Goal: Task Accomplishment & Management: Complete application form

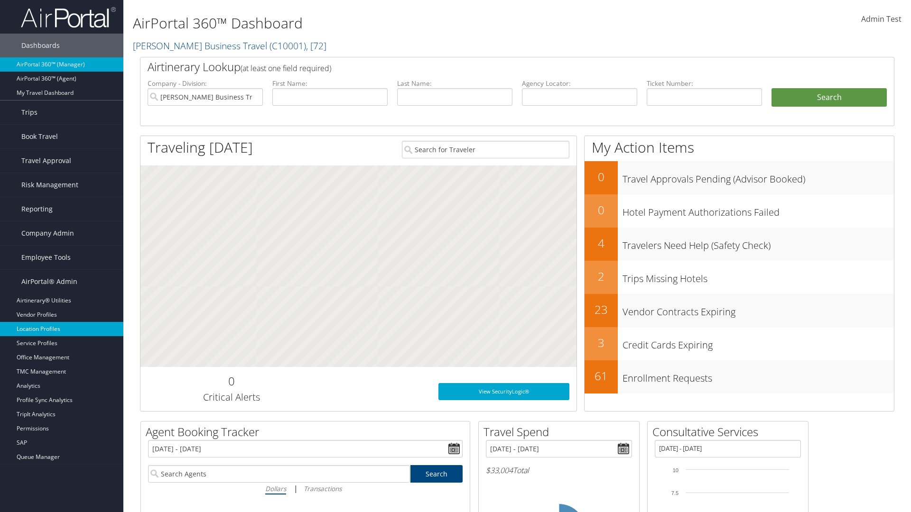
click at [62, 329] on link "Location Profiles" at bounding box center [61, 329] width 123 height 14
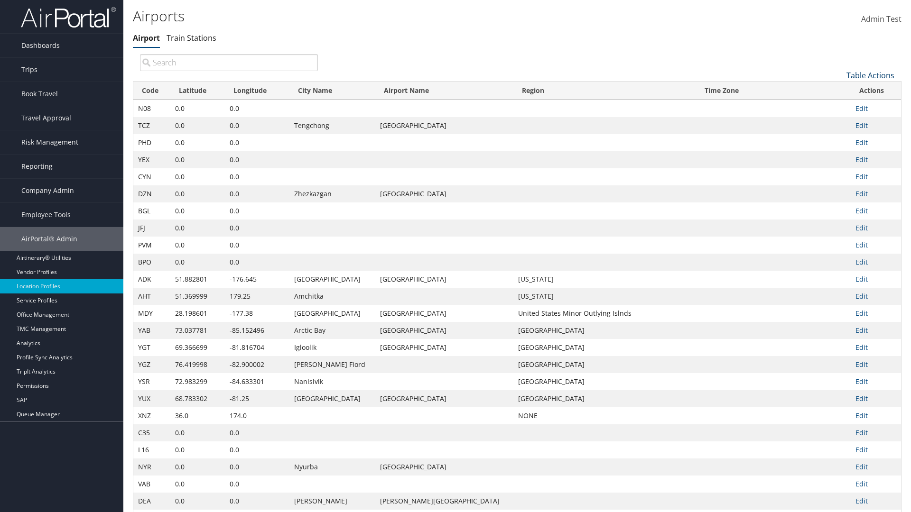
click at [870, 75] on link "Table Actions" at bounding box center [871, 75] width 48 height 10
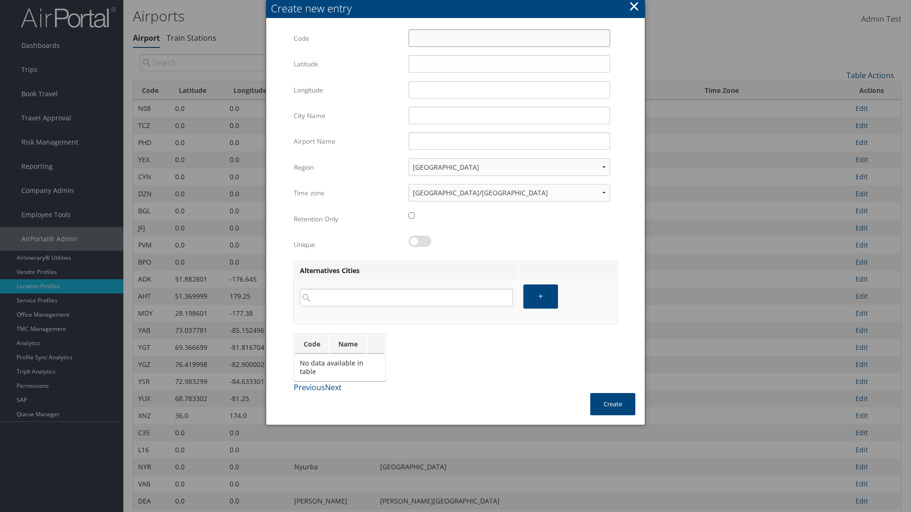
click at [509, 38] on input "Code" at bounding box center [510, 38] width 202 height 18
type input "-y"
click at [509, 64] on input "32.953182" at bounding box center [510, 64] width 202 height 18
type input "32.953182"
click at [509, 90] on input "12.016439" at bounding box center [510, 90] width 202 height 18
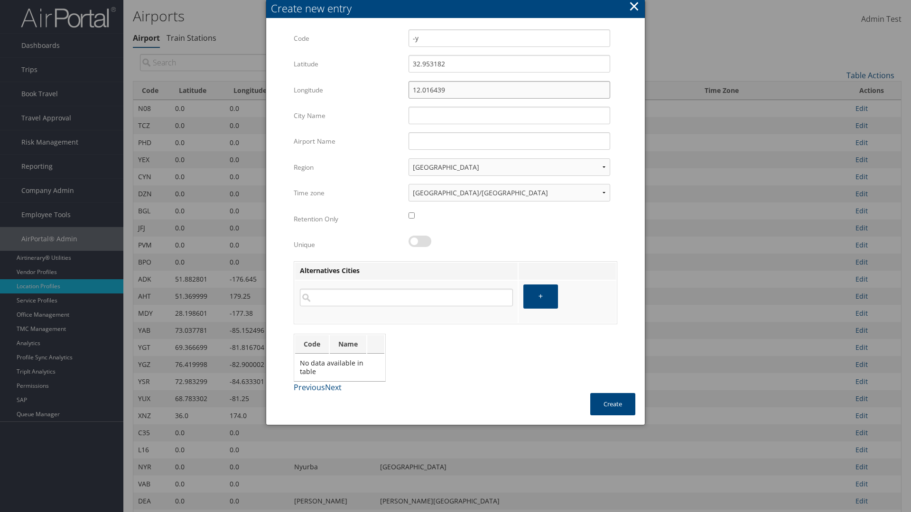
type input "12.016439"
click at [509, 115] on input "City Name" at bounding box center [510, 116] width 202 height 18
type input "Zwara"
type input "-y"
type input "Zwara"
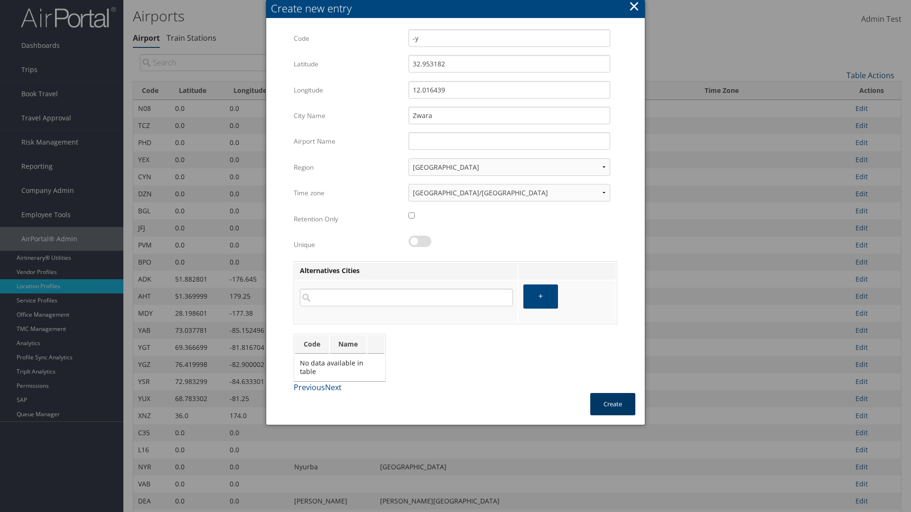
click at [613, 404] on button "Create" at bounding box center [612, 404] width 45 height 22
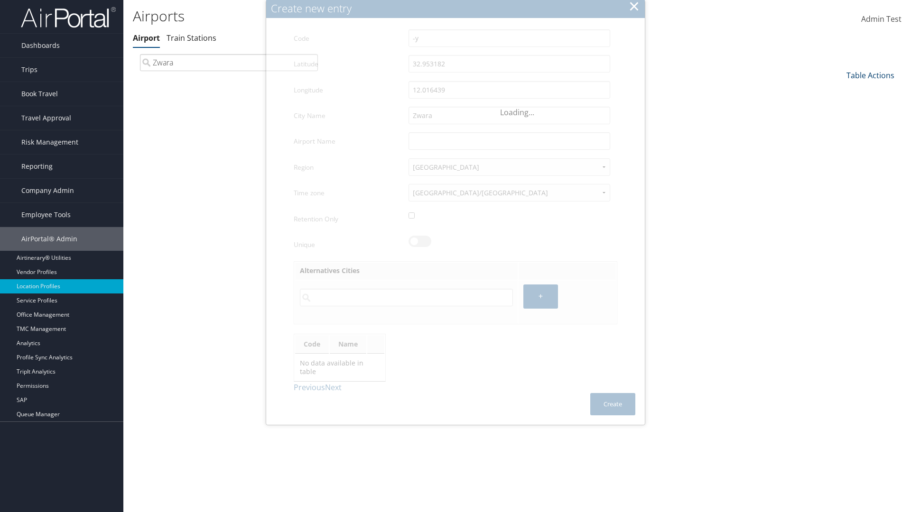
type input "Zwara"
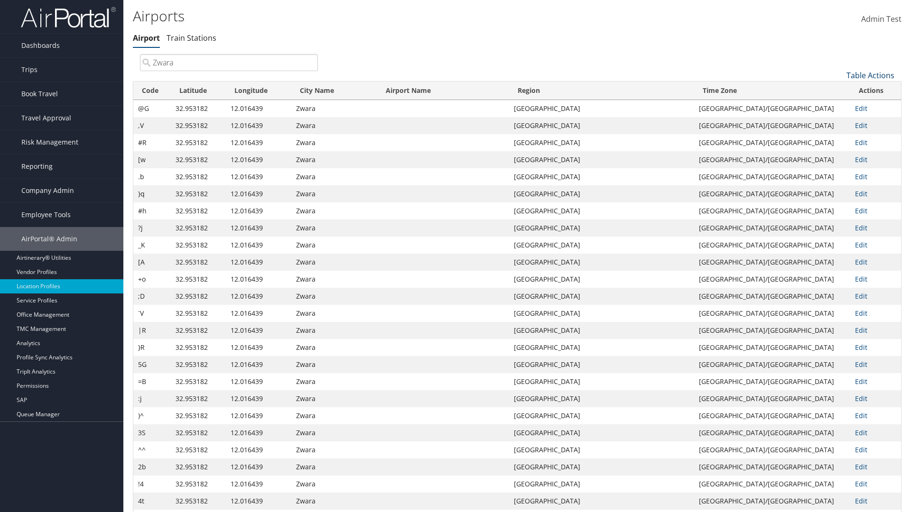
click at [870, 75] on link "Table Actions" at bounding box center [871, 75] width 48 height 10
click at [838, 106] on link "Download Report" at bounding box center [838, 106] width 125 height 16
click at [870, 75] on link "Table Actions" at bounding box center [871, 75] width 48 height 10
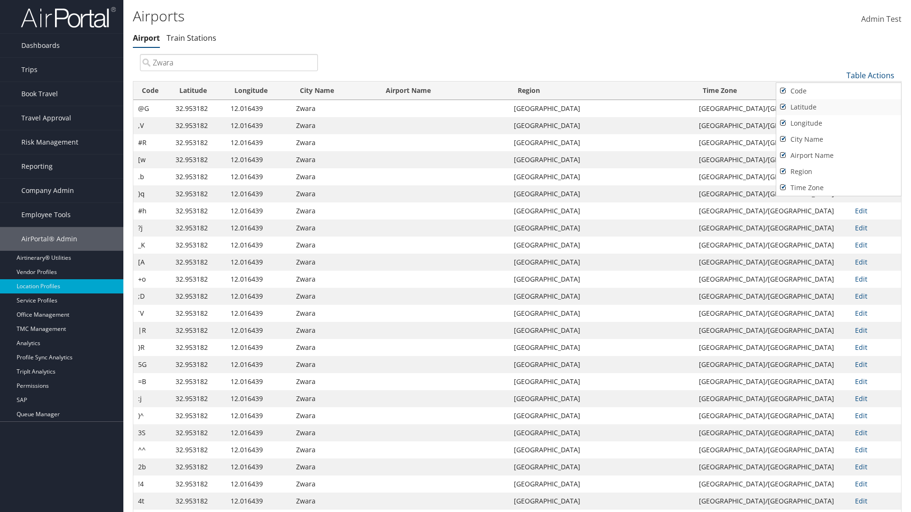
click at [838, 91] on link "Code" at bounding box center [838, 91] width 125 height 16
click at [838, 107] on link "Latitude" at bounding box center [838, 107] width 125 height 16
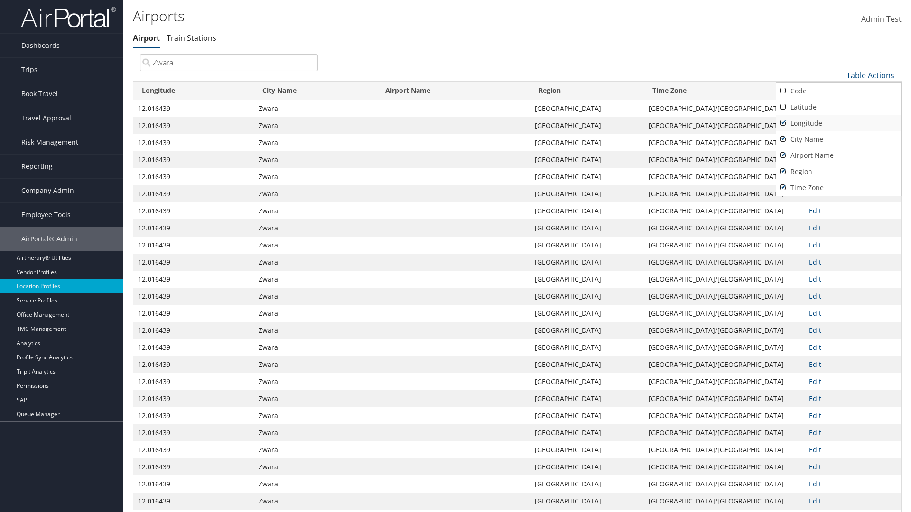
click at [838, 123] on link "Longitude" at bounding box center [838, 123] width 125 height 16
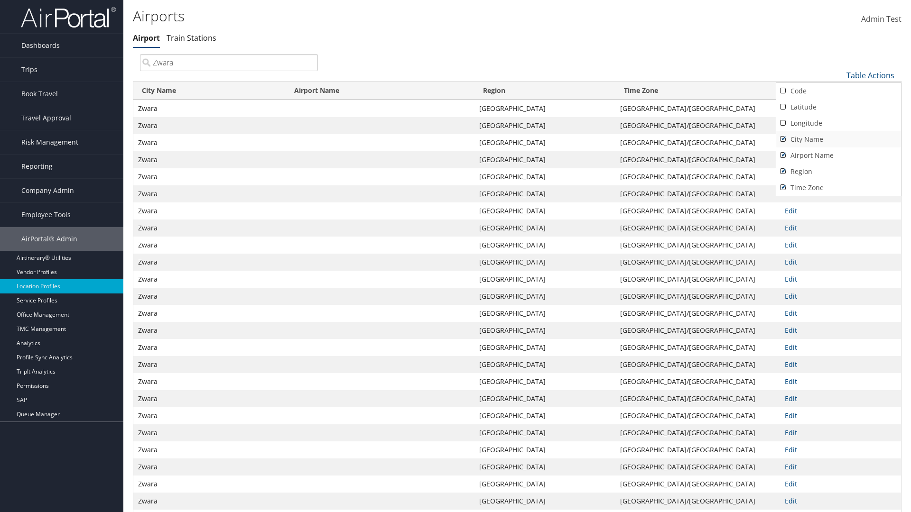
click at [838, 139] on link "City Name" at bounding box center [838, 139] width 125 height 16
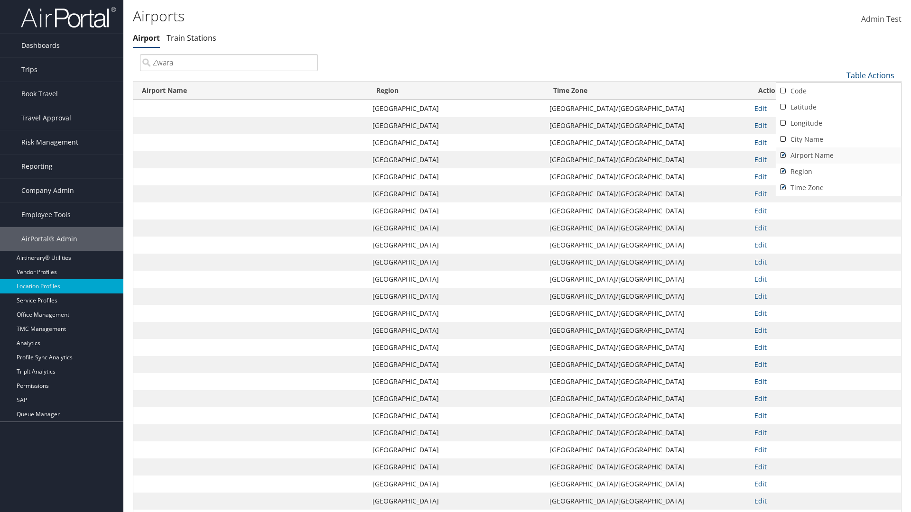
click at [838, 155] on link "Airport Name" at bounding box center [838, 156] width 125 height 16
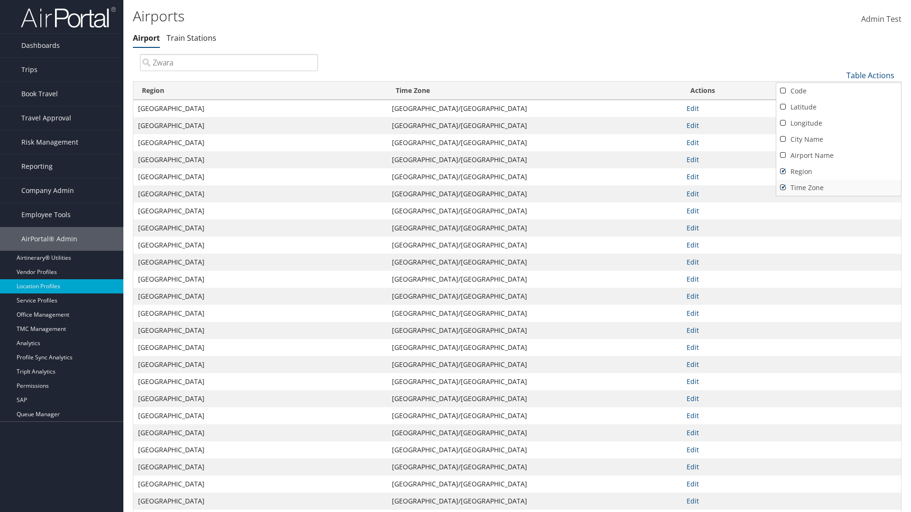
click at [838, 171] on link "Region" at bounding box center [838, 172] width 125 height 16
click at [838, 187] on link "Time Zone" at bounding box center [838, 188] width 125 height 16
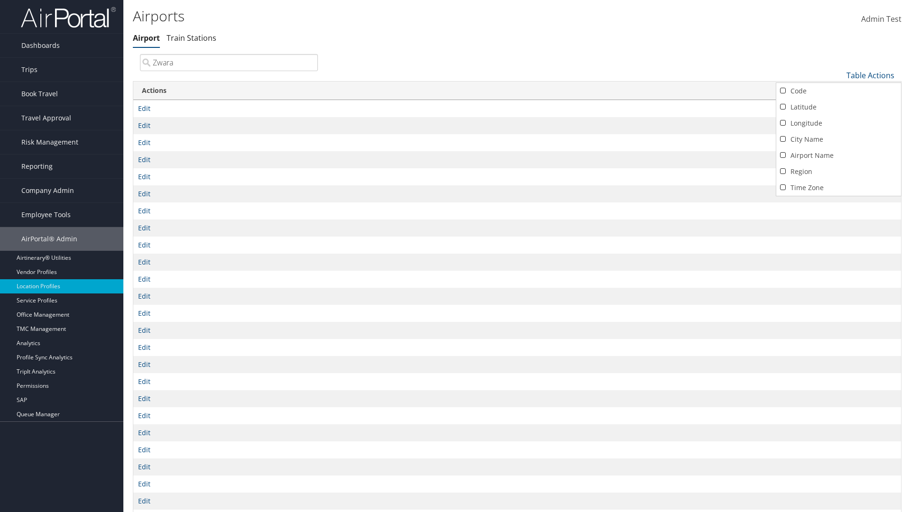
click at [456, 256] on div at bounding box center [455, 256] width 911 height 512
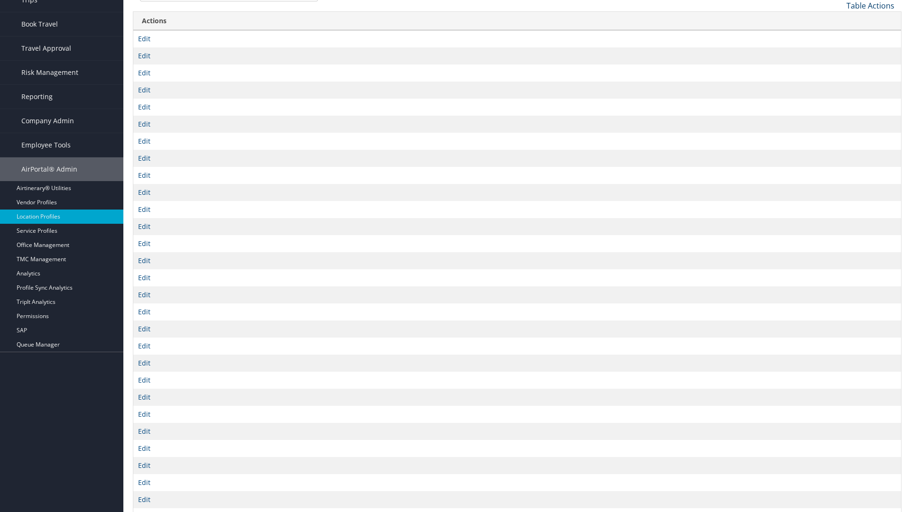
click at [870, 5] on link "Table Actions" at bounding box center [871, 5] width 48 height 10
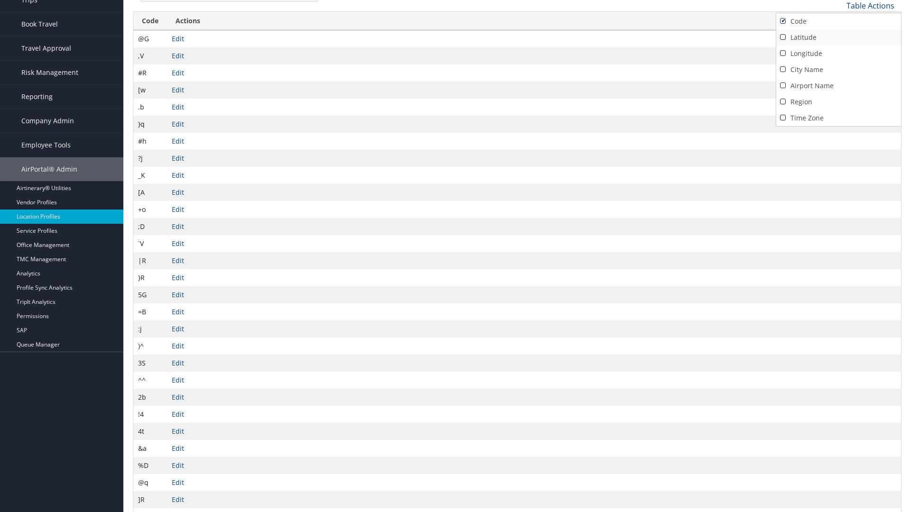
click at [838, 37] on link "Latitude" at bounding box center [838, 37] width 125 height 16
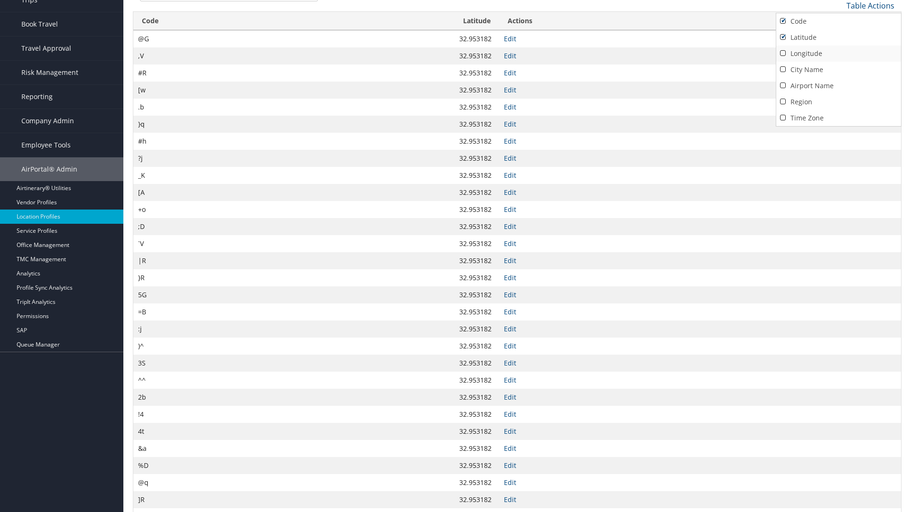
click at [838, 53] on link "Longitude" at bounding box center [838, 54] width 125 height 16
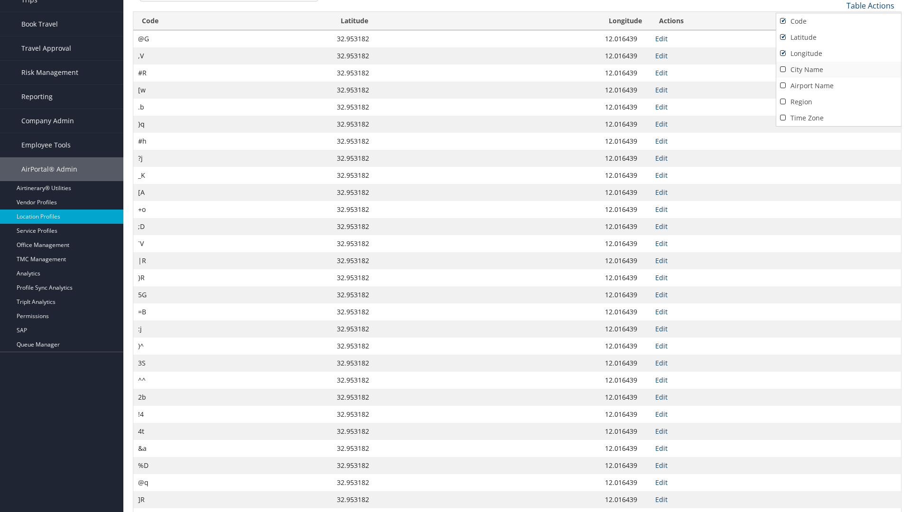
click at [838, 69] on link "City Name" at bounding box center [838, 70] width 125 height 16
